Goal: Information Seeking & Learning: Learn about a topic

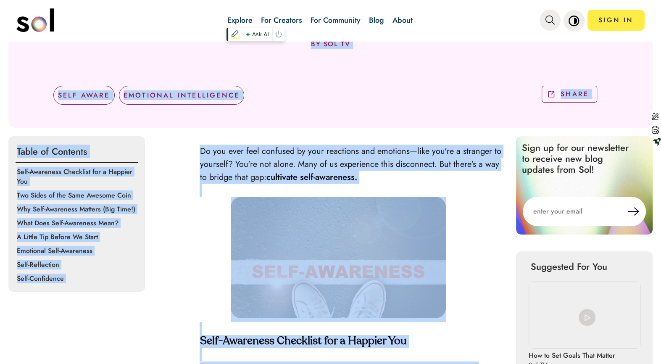
scroll to position [178, 0]
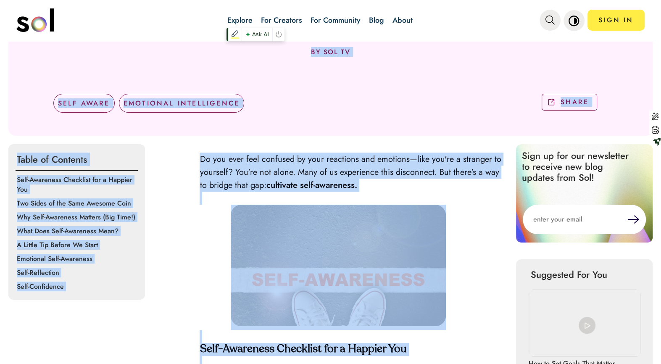
drag, startPoint x: 444, startPoint y: 298, endPoint x: 364, endPoint y: 47, distance: 263.6
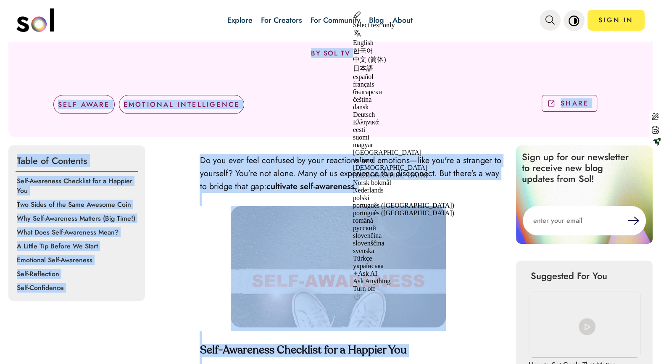
click at [364, 47] on div "This Exercise Will Make You Emotionally Intelligent (Seriously!) Think you're s…" at bounding box center [330, 23] width 644 height 227
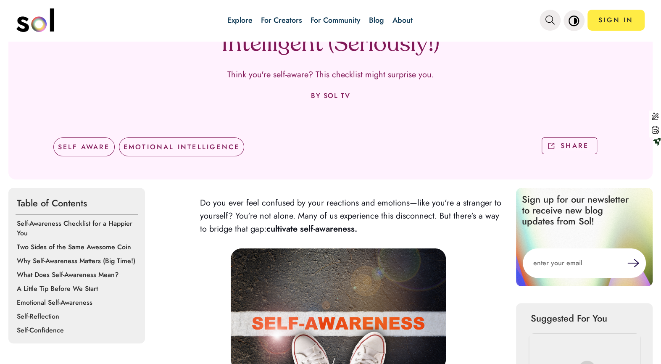
scroll to position [102, 0]
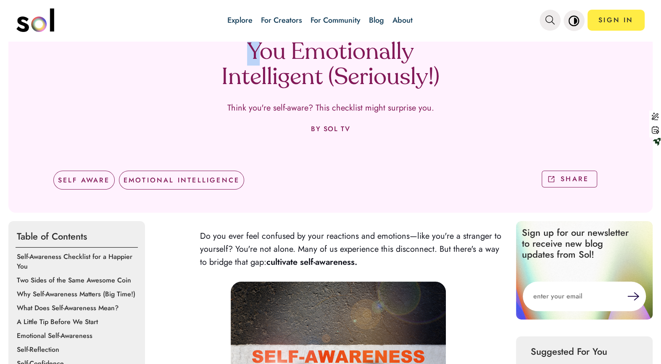
drag, startPoint x: 213, startPoint y: 47, endPoint x: 256, endPoint y: 52, distance: 42.6
click at [256, 52] on h1 "This Exercise Will Make You Emotionally Intelligent (Seriously!)" at bounding box center [331, 53] width 248 height 76
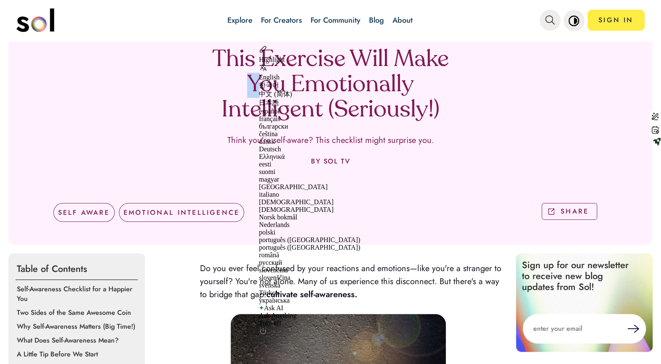
scroll to position [6, 0]
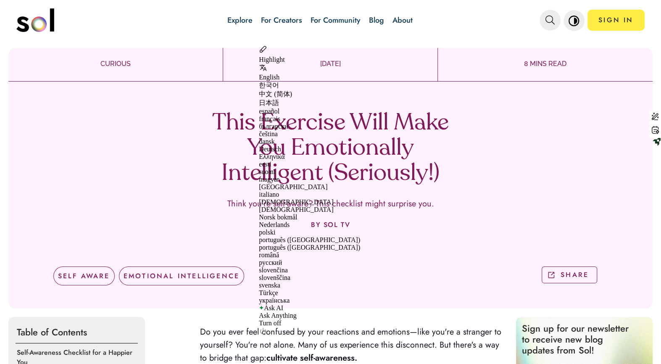
click at [193, 109] on div "This Exercise Will Make You Emotionally Intelligent (Seriously!) Think you're s…" at bounding box center [330, 195] width 644 height 227
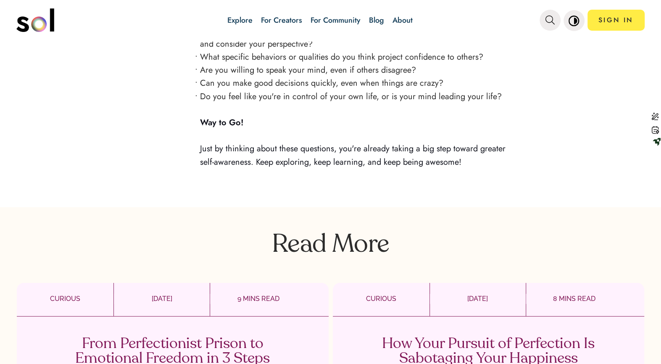
scroll to position [2193, 0]
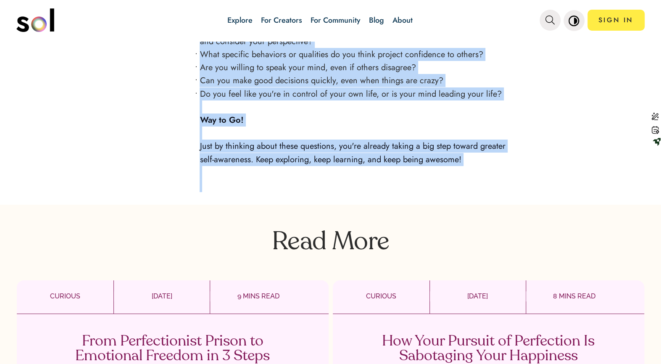
drag, startPoint x: 197, startPoint y: 111, endPoint x: 267, endPoint y: 255, distance: 159.5
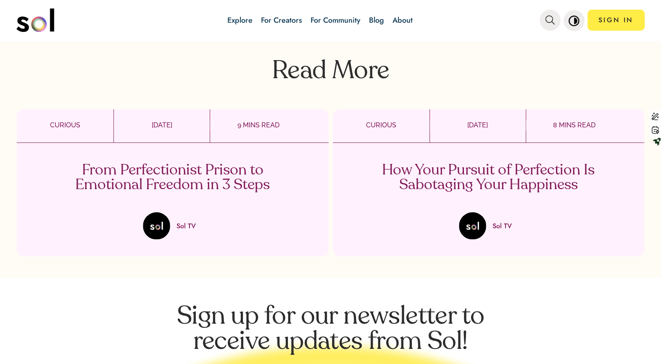
scroll to position [2340, 0]
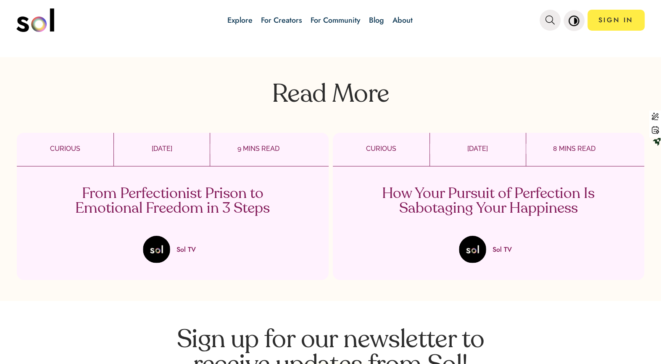
click at [226, 211] on p "From Perfectionist Prison to Emotional Freedom in 3 Steps" at bounding box center [173, 201] width 248 height 29
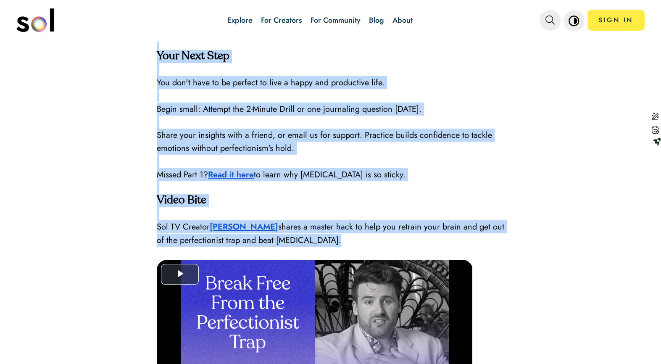
scroll to position [1750, 0]
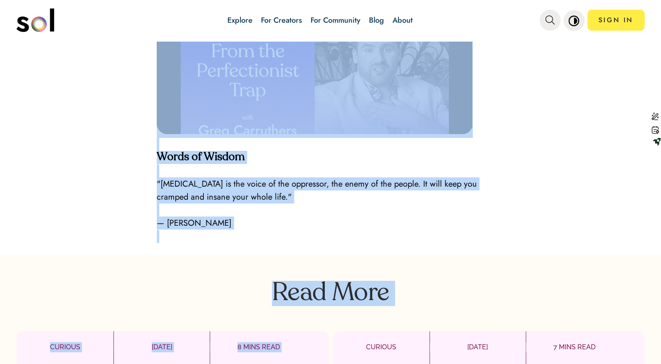
drag, startPoint x: 64, startPoint y: 106, endPoint x: 296, endPoint y: 358, distance: 342.2
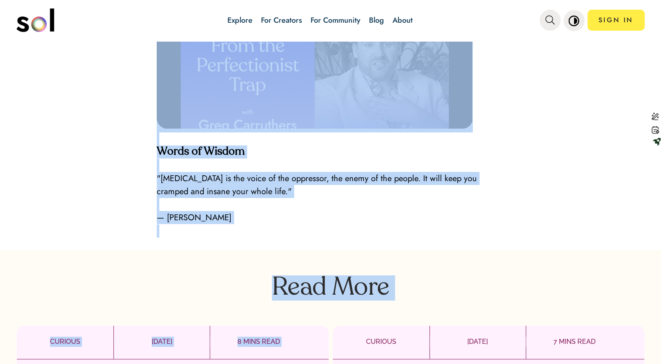
click at [252, 224] on p at bounding box center [332, 230] width 351 height 13
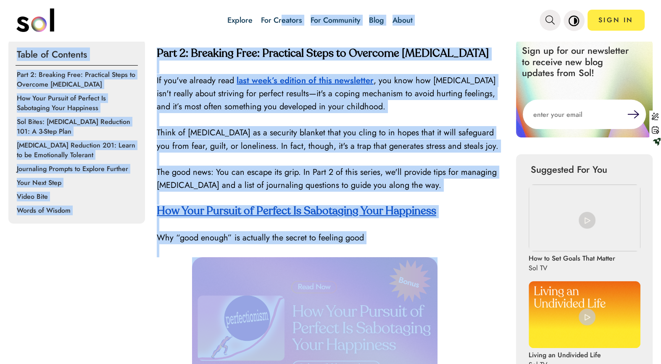
scroll to position [0, 0]
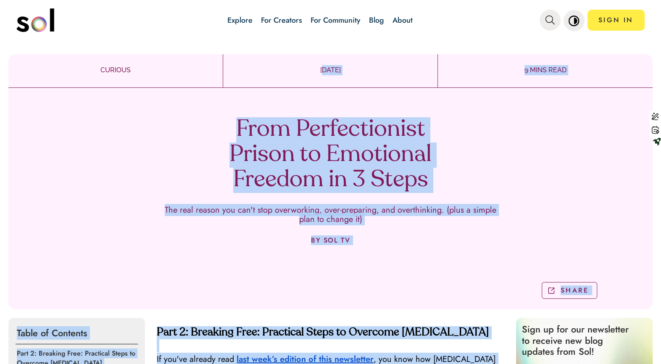
drag, startPoint x: 279, startPoint y: 204, endPoint x: 233, endPoint y: 55, distance: 155.9
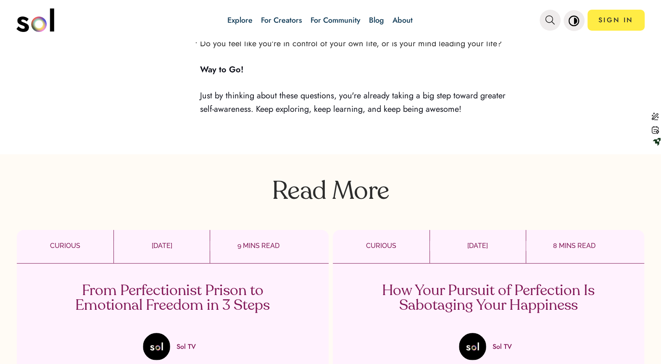
scroll to position [2263, 0]
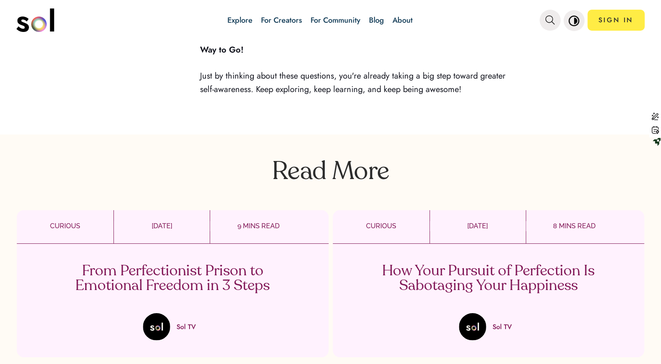
click at [499, 285] on p "How Your Pursuit of Perfection Is Sabotaging Your Happiness" at bounding box center [488, 278] width 248 height 29
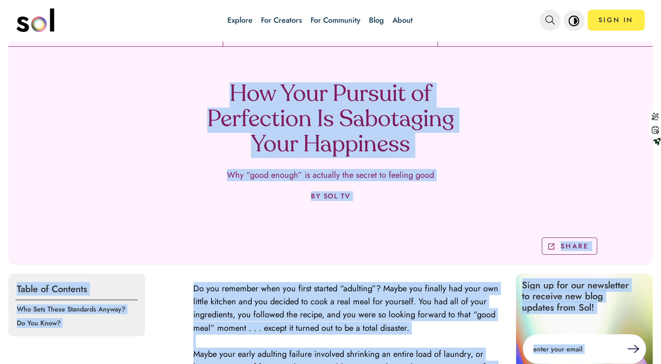
scroll to position [24, 0]
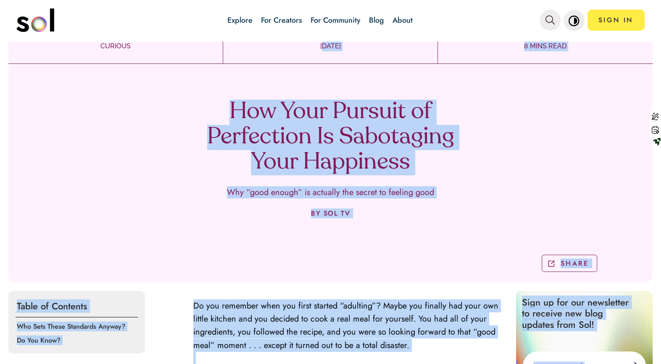
drag, startPoint x: 402, startPoint y: 294, endPoint x: 221, endPoint y: 58, distance: 297.6
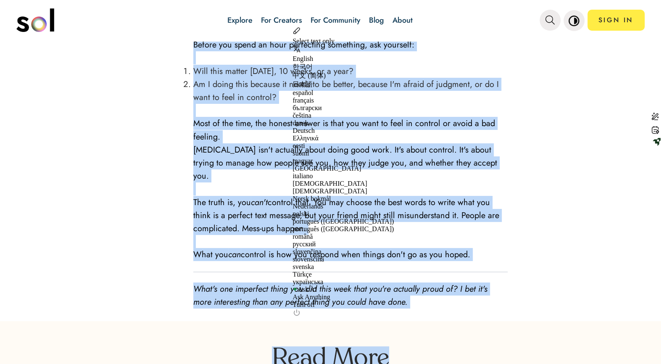
scroll to position [1474, 0]
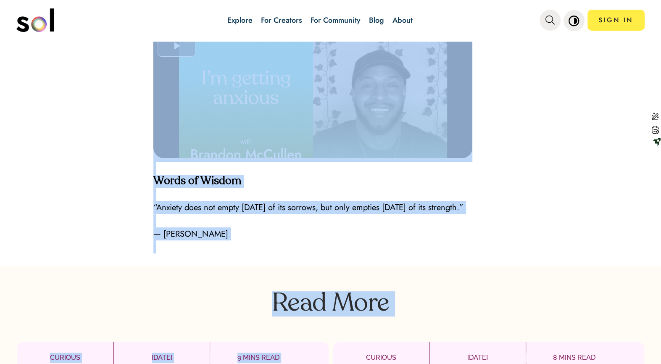
scroll to position [2179, 0]
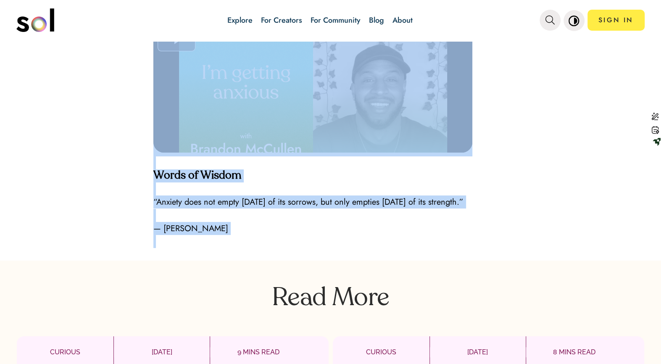
drag, startPoint x: 222, startPoint y: 119, endPoint x: 269, endPoint y: 283, distance: 170.6
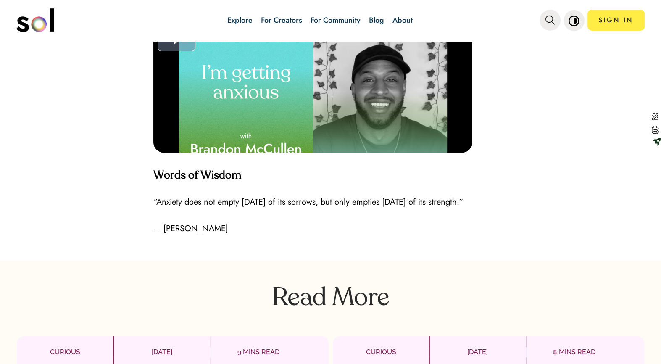
drag, startPoint x: 281, startPoint y: 129, endPoint x: 266, endPoint y: 125, distance: 14.8
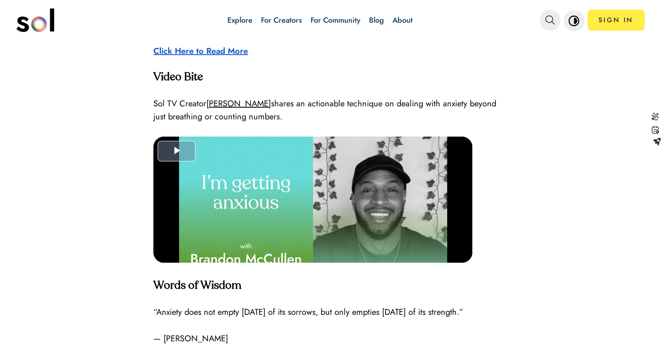
scroll to position [1954, 0]
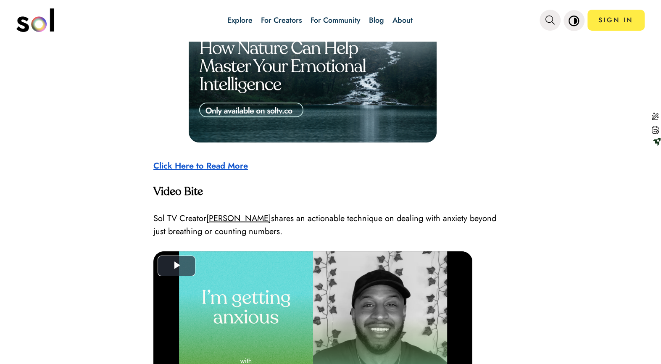
click at [226, 163] on strong "Click Here to Read More" at bounding box center [200, 166] width 95 height 12
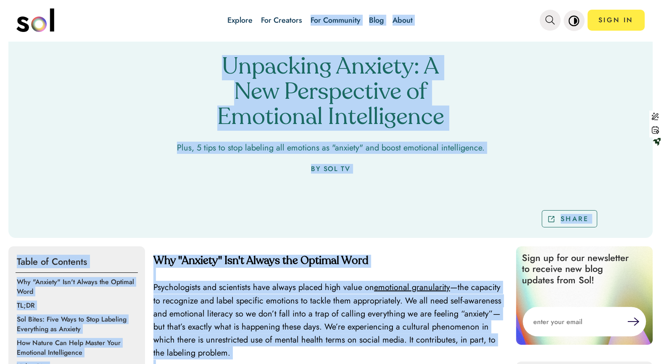
scroll to position [0, 0]
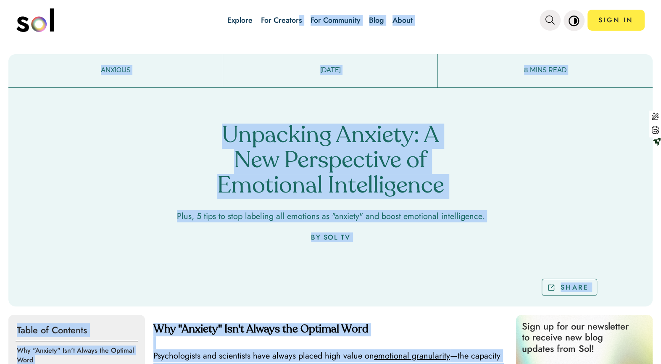
drag, startPoint x: 304, startPoint y: 145, endPoint x: 298, endPoint y: 23, distance: 122.8
click at [298, 23] on div "Explore For Creators For Community Blog About SIGN IN Explore For Creators For …" at bounding box center [330, 182] width 661 height 364
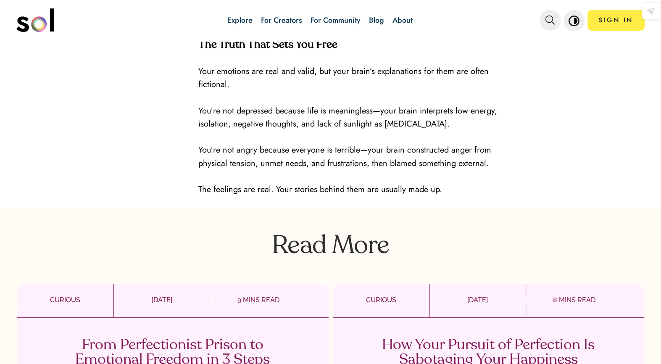
scroll to position [1343, 0]
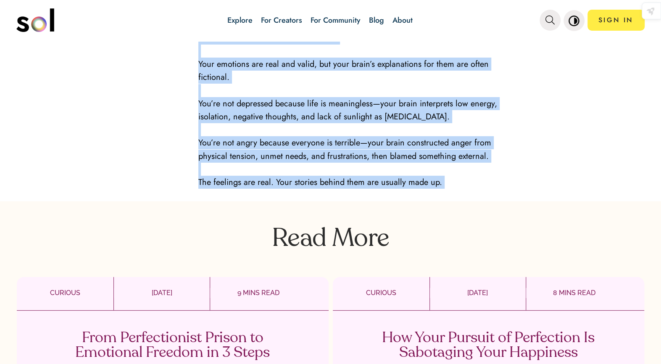
drag, startPoint x: 198, startPoint y: 124, endPoint x: 268, endPoint y: 235, distance: 131.9
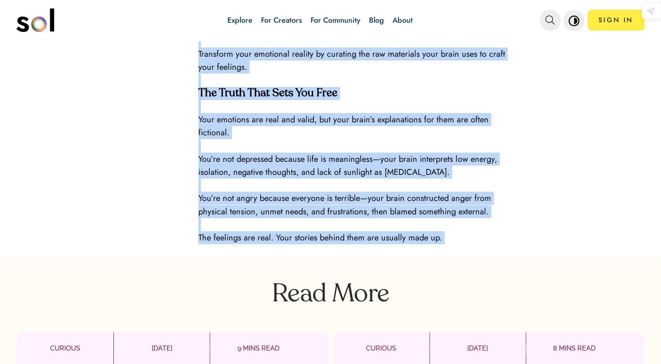
scroll to position [1304, 0]
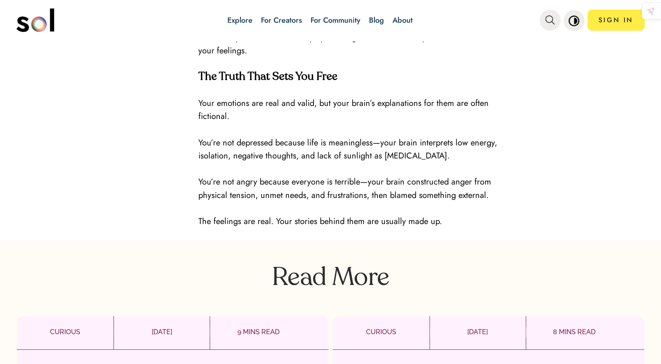
click at [547, 268] on p "Read More" at bounding box center [330, 272] width 661 height 38
click at [240, 334] on p "9 MINS READ" at bounding box center [258, 332] width 97 height 10
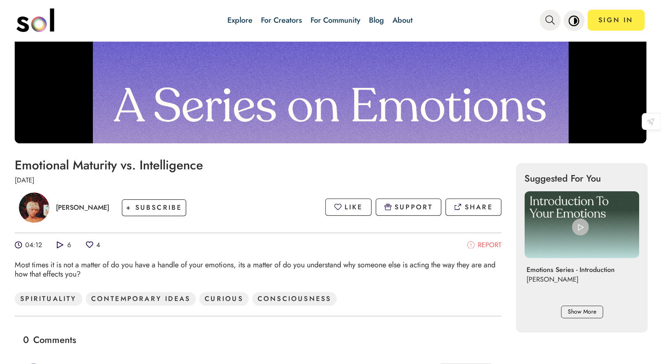
scroll to position [169, 0]
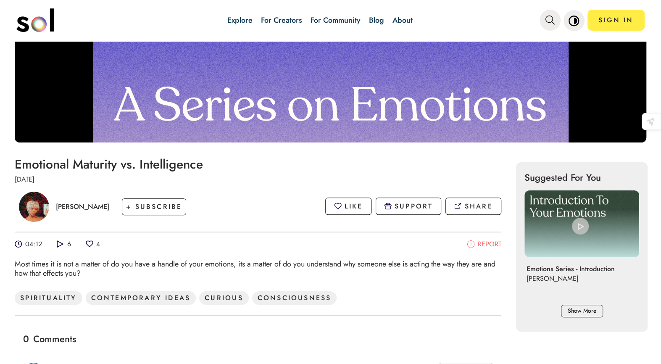
click at [480, 240] on p "REPORT" at bounding box center [490, 244] width 24 height 10
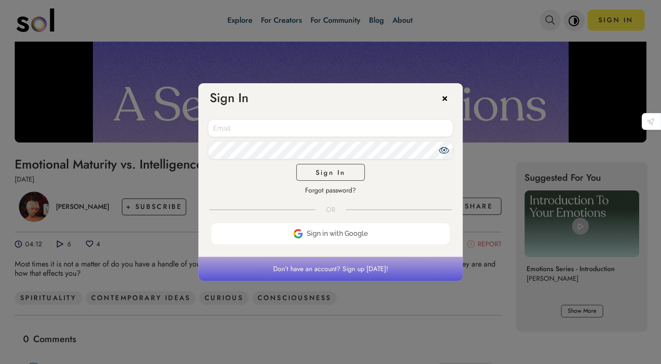
click at [444, 97] on icon at bounding box center [448, 97] width 13 height 13
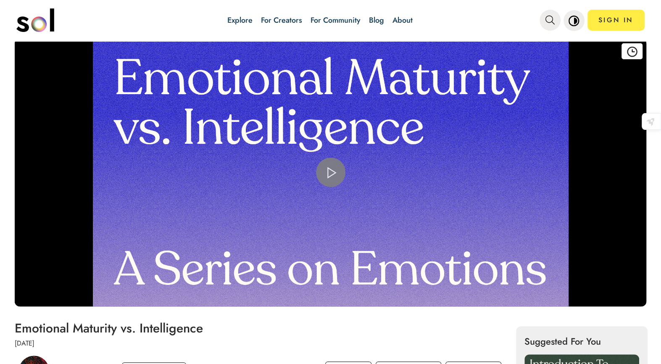
scroll to position [0, 0]
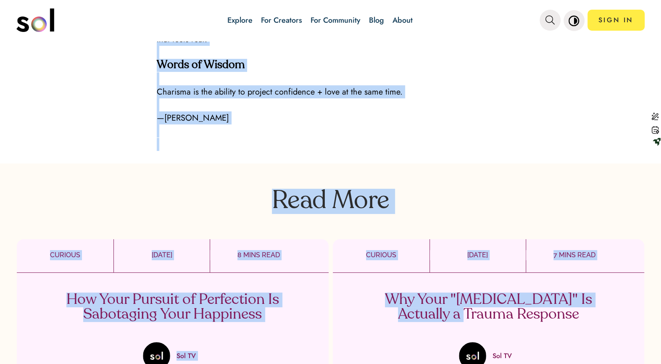
scroll to position [1298, 0]
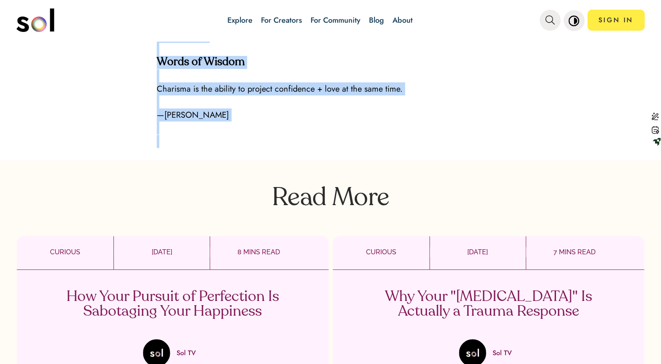
drag, startPoint x: 219, startPoint y: 125, endPoint x: 260, endPoint y: 181, distance: 69.2
copy div "Amplify Your Rizz. Cracking the Code of Charisma Six simple moves that will mak…"
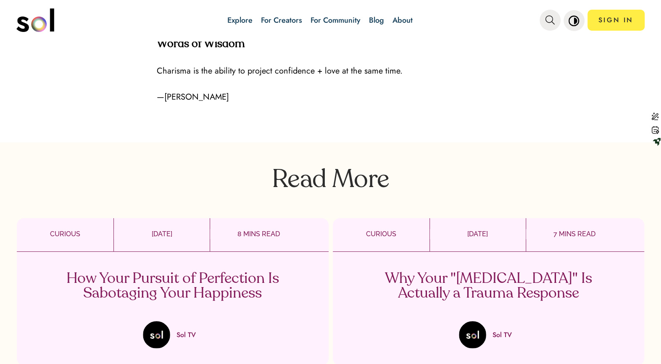
scroll to position [1341, 0]
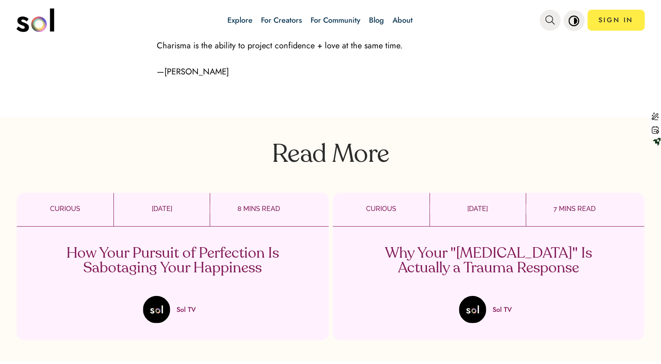
click at [518, 257] on p "Why Your "[MEDICAL_DATA]" Is Actually a Trauma Response" at bounding box center [488, 260] width 248 height 29
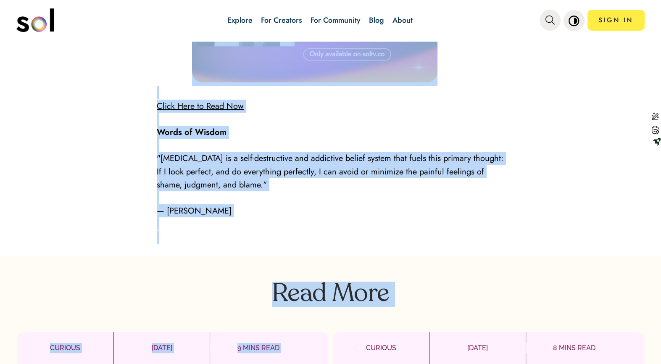
scroll to position [1702, 0]
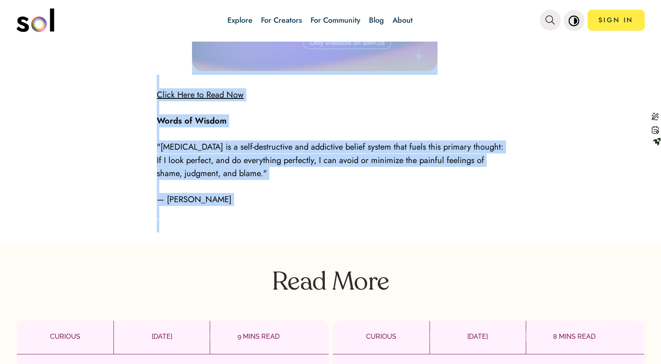
drag, startPoint x: 226, startPoint y: 121, endPoint x: 268, endPoint y: 258, distance: 143.7
copy div "Lor Ipsu "Dolorsitametc" Ad Elitsedd e Tempor Incididu Ut'l etd m aliqu, en'a m…"
